Goal: Information Seeking & Learning: Learn about a topic

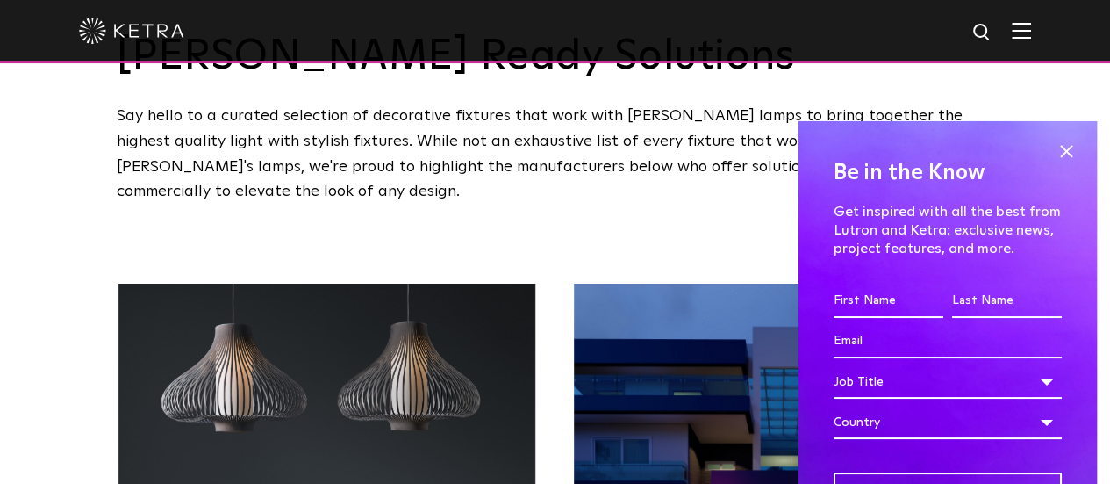
scroll to position [176, 0]
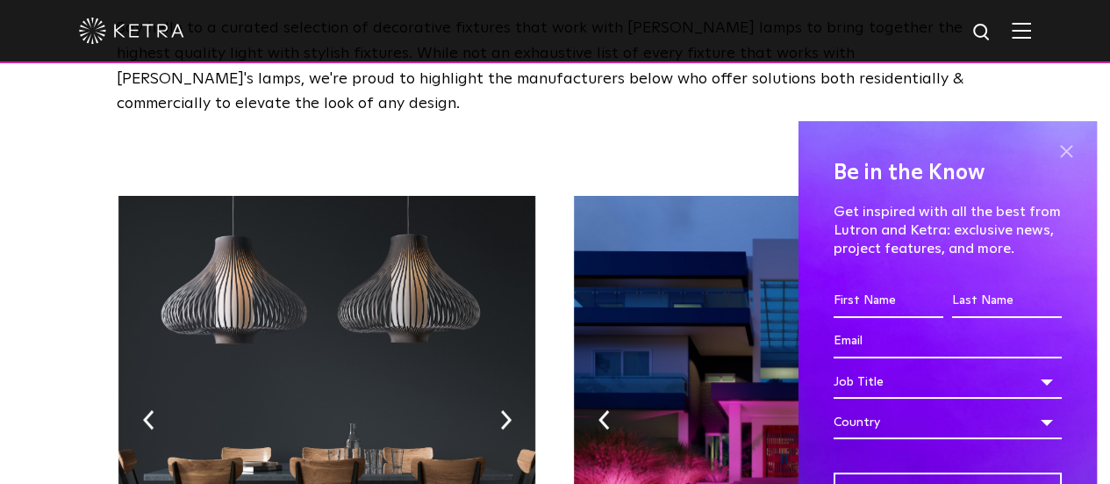
click at [1057, 152] on span at bounding box center [1066, 152] width 26 height 26
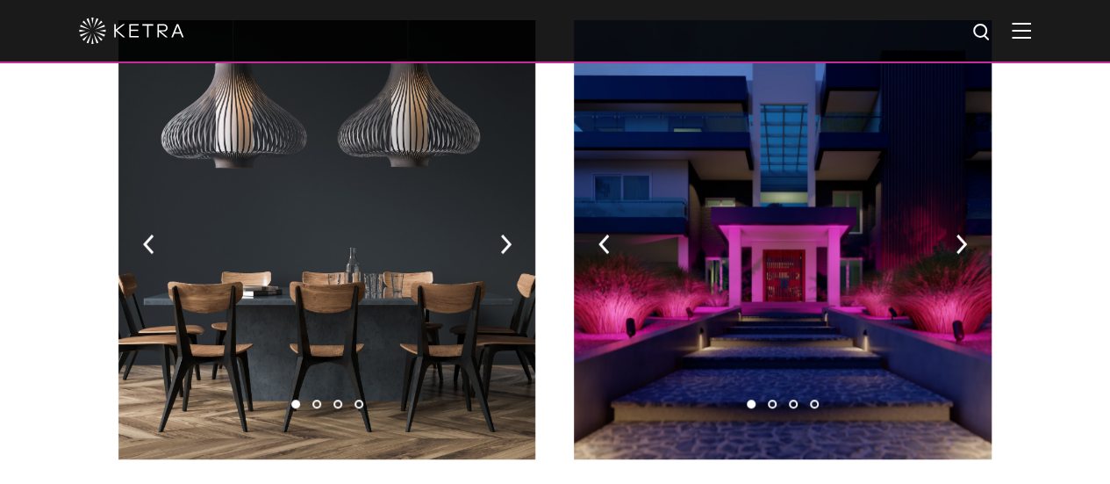
scroll to position [263, 0]
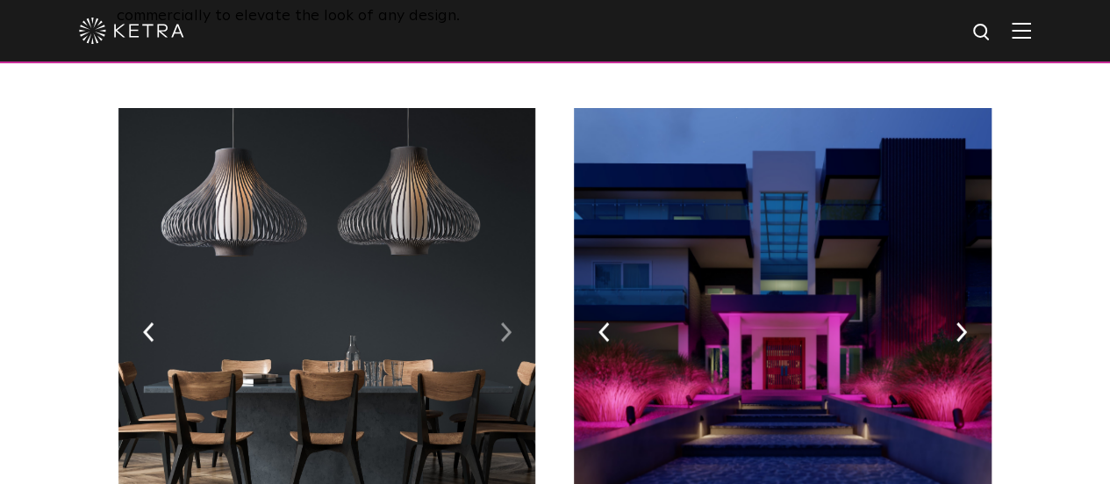
click at [510, 322] on img at bounding box center [505, 331] width 11 height 19
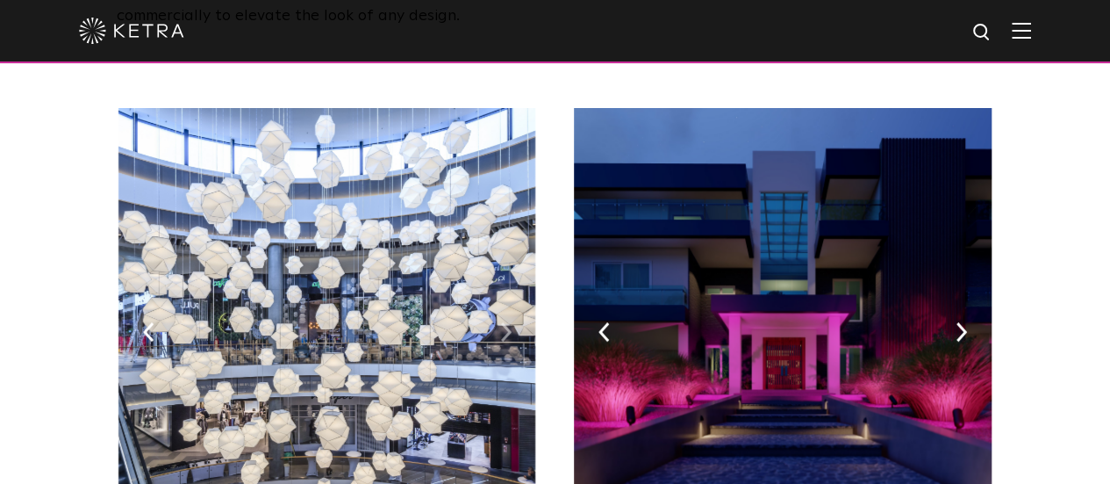
click at [510, 322] on img at bounding box center [505, 331] width 11 height 19
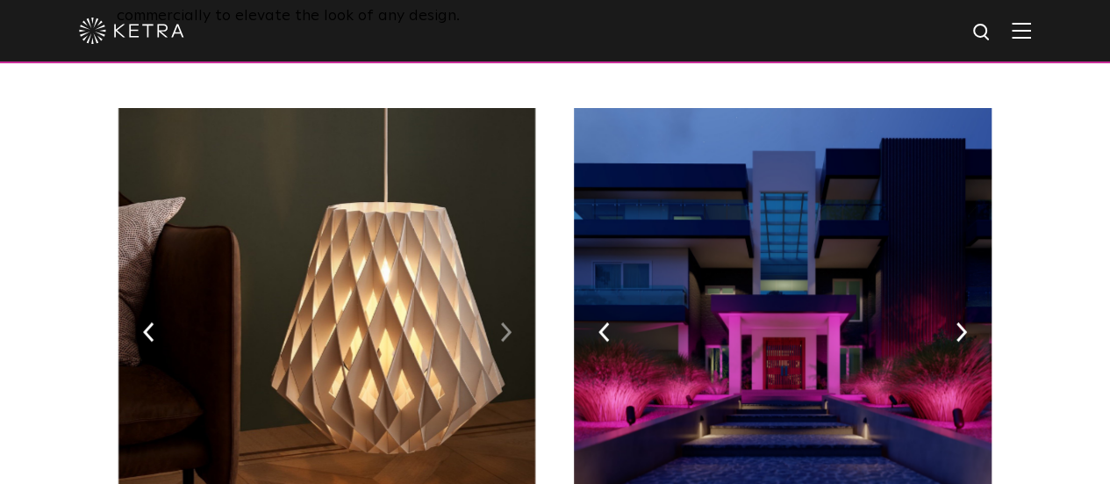
click at [510, 322] on img at bounding box center [505, 331] width 11 height 19
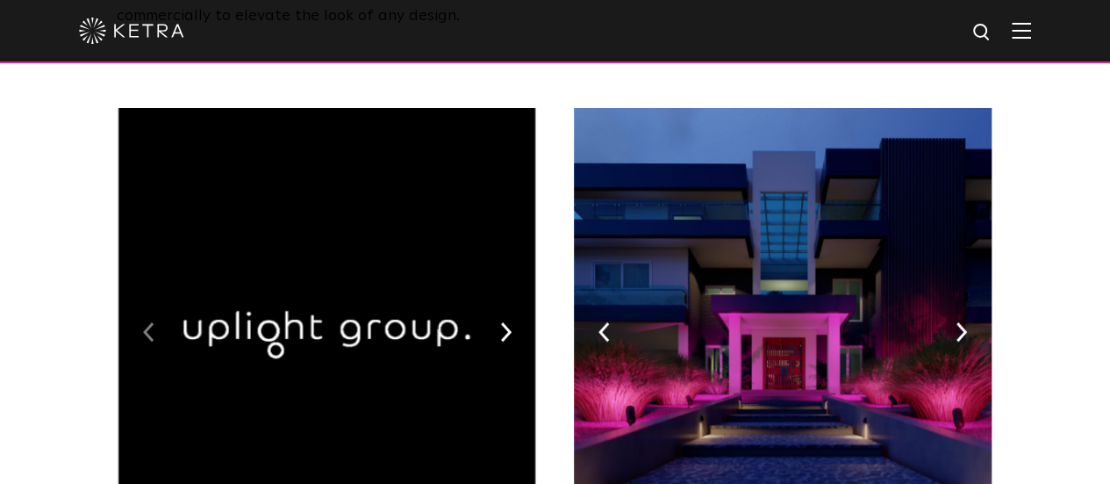
click at [147, 322] on img at bounding box center [148, 331] width 11 height 19
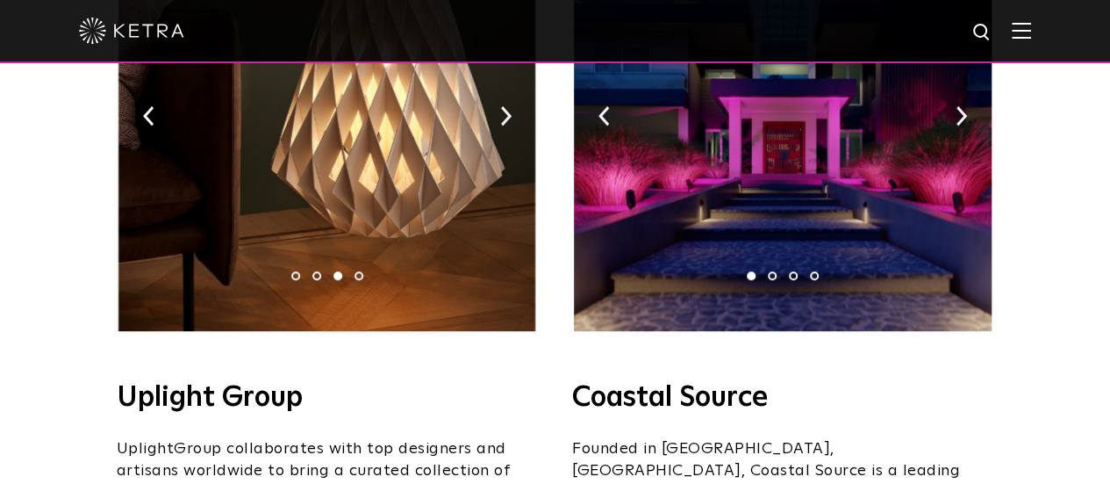
scroll to position [439, 0]
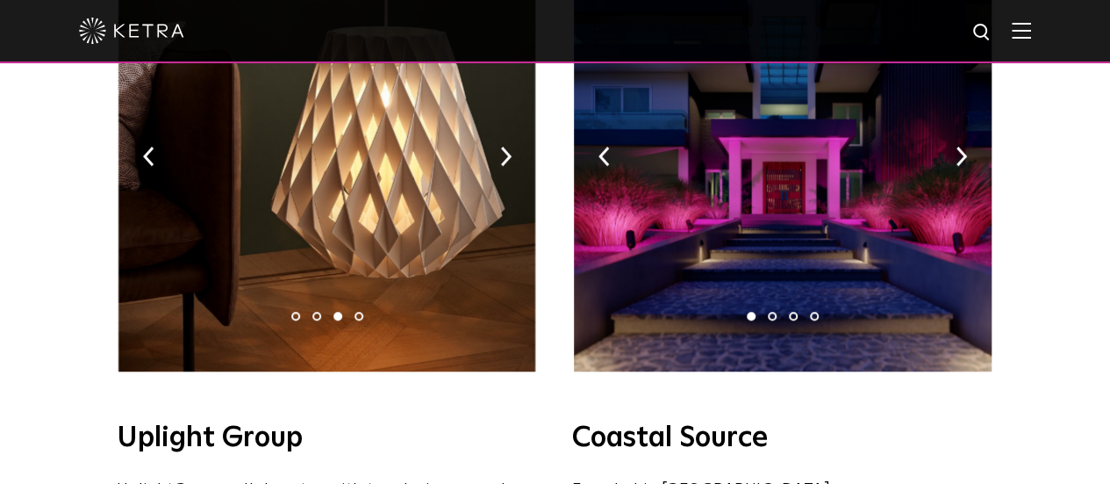
drag, startPoint x: 572, startPoint y: 419, endPoint x: 756, endPoint y: 418, distance: 183.5
click at [756, 424] on h4 "Coastal Source" at bounding box center [782, 438] width 421 height 28
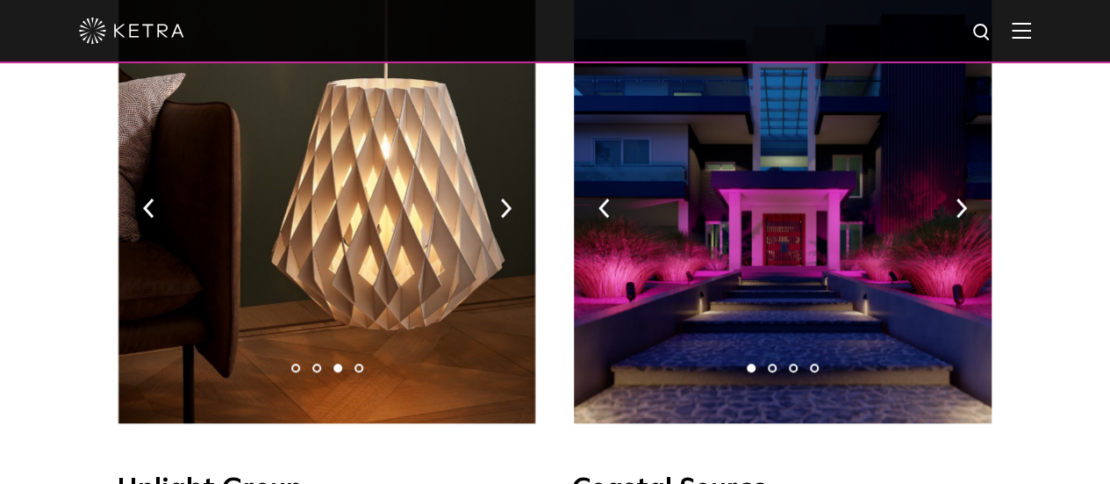
scroll to position [351, 0]
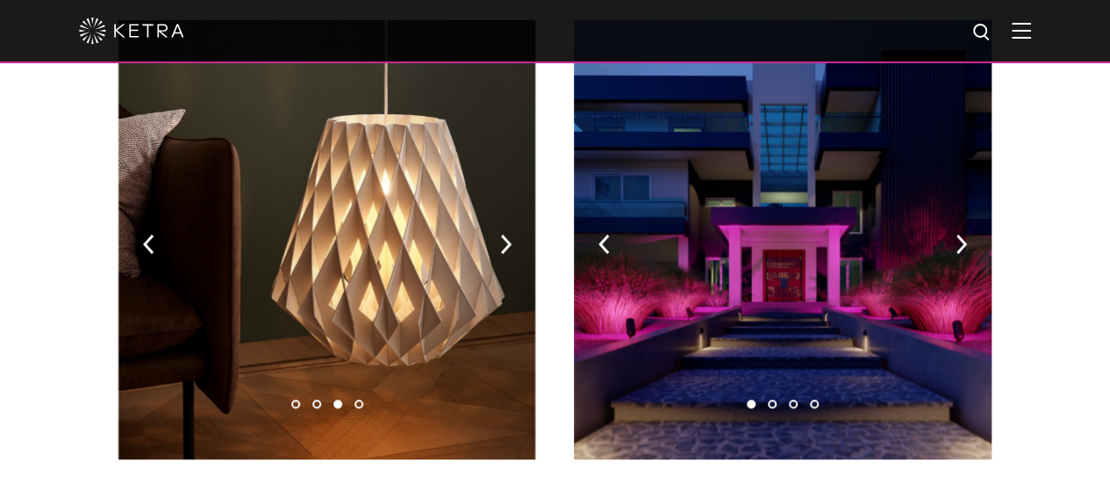
click at [823, 447] on div "Coastal Source 1 2 3 4 Coastal Source Founded in [GEOGRAPHIC_DATA], [GEOGRAPHIC…" at bounding box center [782, 399] width 421 height 759
click at [774, 399] on li "2" at bounding box center [772, 403] width 9 height 9
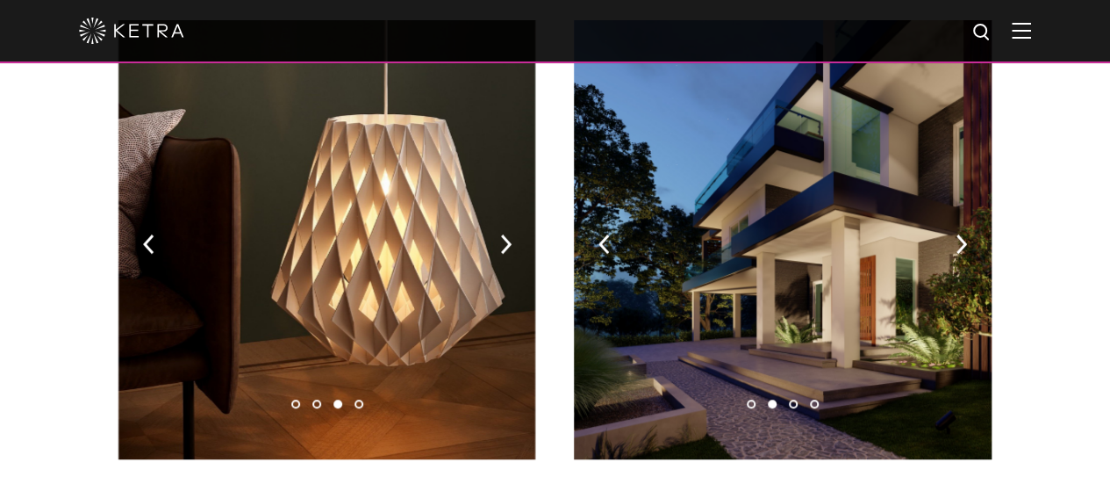
click at [797, 399] on li "3" at bounding box center [793, 403] width 9 height 9
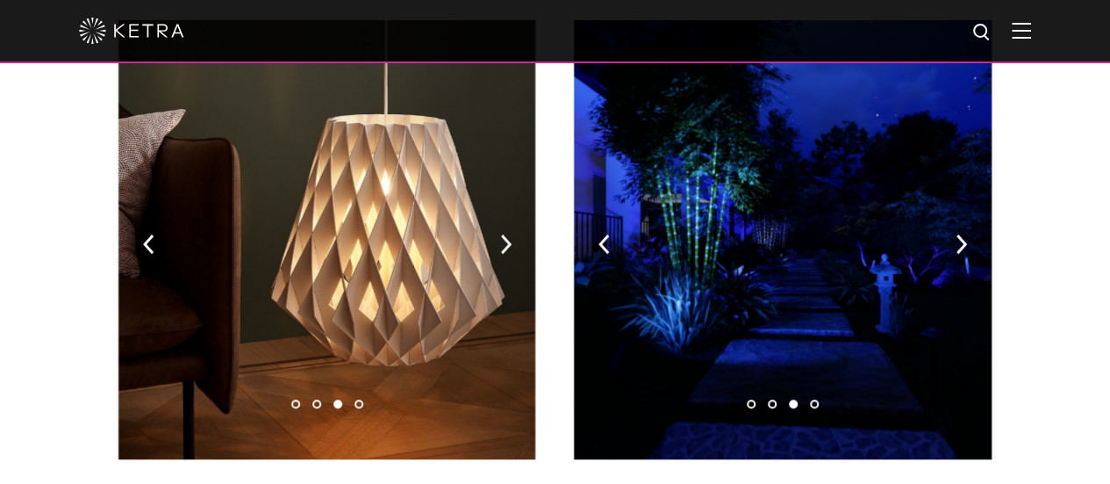
click at [813, 399] on li "4" at bounding box center [814, 403] width 9 height 9
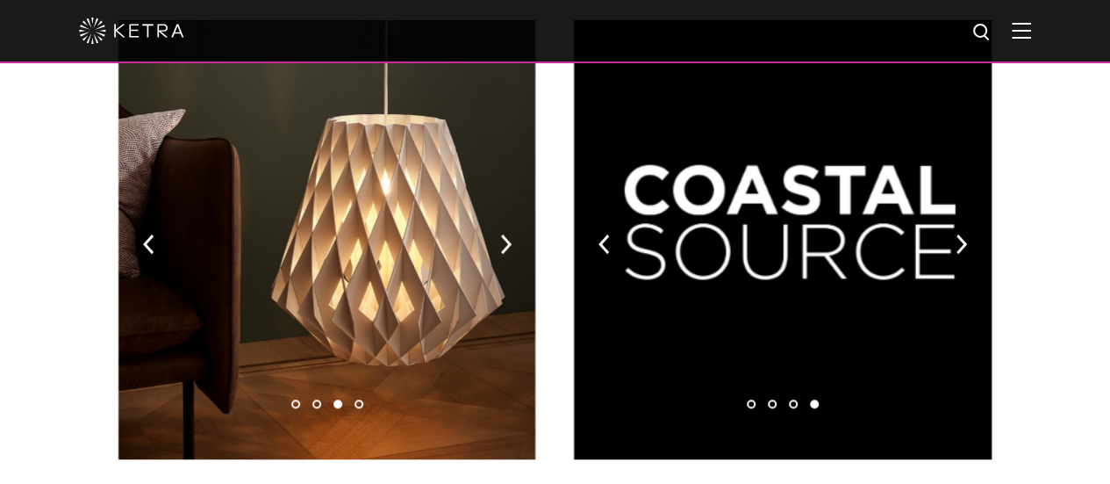
click at [755, 399] on li "1" at bounding box center [751, 403] width 9 height 9
